Goal: Information Seeking & Learning: Learn about a topic

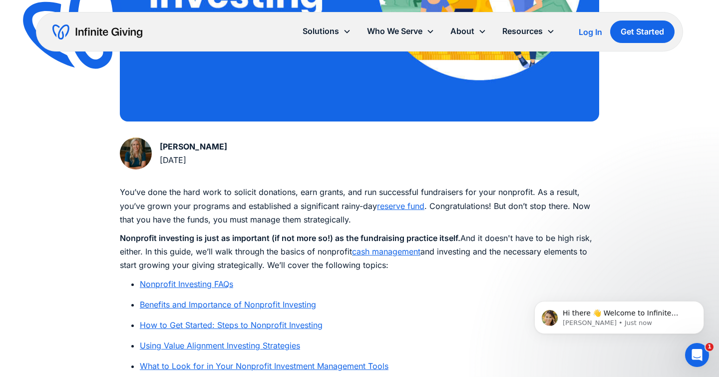
scroll to position [413, 0]
drag, startPoint x: 319, startPoint y: 238, endPoint x: 383, endPoint y: 239, distance: 63.4
click at [384, 239] on strong "Nonprofit investing is just as important (if not more so!) as the fundraising p…" at bounding box center [290, 237] width 341 height 10
click at [383, 239] on strong "Nonprofit investing is just as important (if not more so!) as the fundraising p…" at bounding box center [290, 237] width 341 height 10
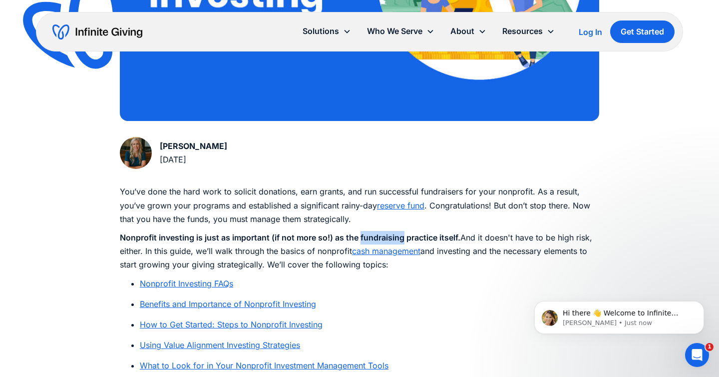
click at [382, 238] on strong "Nonprofit investing is just as important (if not more so!) as the fundraising p…" at bounding box center [290, 237] width 341 height 10
click at [486, 233] on p "Nonprofit investing is just as important (if not more so!) as the fundraising p…" at bounding box center [360, 251] width 480 height 41
click at [522, 241] on p "Nonprofit investing is just as important (if not more so!) as the fundraising p…" at bounding box center [360, 251] width 480 height 41
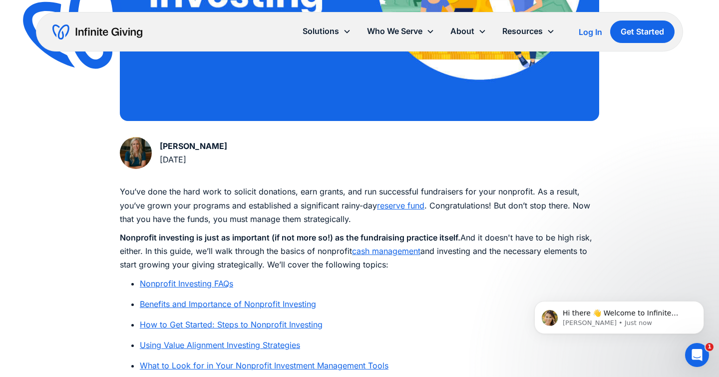
click at [213, 250] on p "Nonprofit investing is just as important (if not more so!) as the fundraising p…" at bounding box center [360, 251] width 480 height 41
click at [248, 254] on p "Nonprofit investing is just as important (if not more so!) as the fundraising p…" at bounding box center [360, 251] width 480 height 41
click at [294, 256] on p "Nonprofit investing is just as important (if not more so!) as the fundraising p…" at bounding box center [360, 251] width 480 height 41
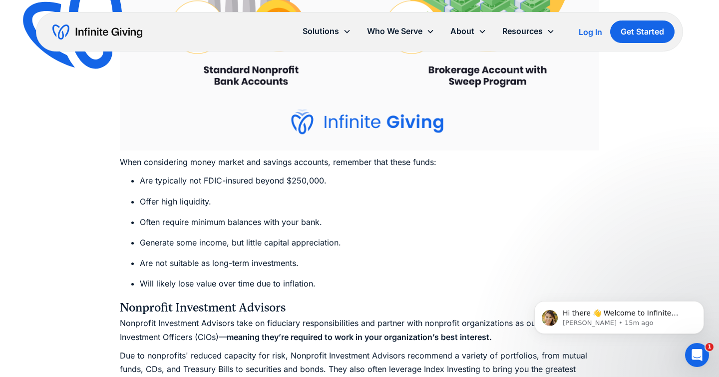
scroll to position [4896, 0]
